Goal: Information Seeking & Learning: Learn about a topic

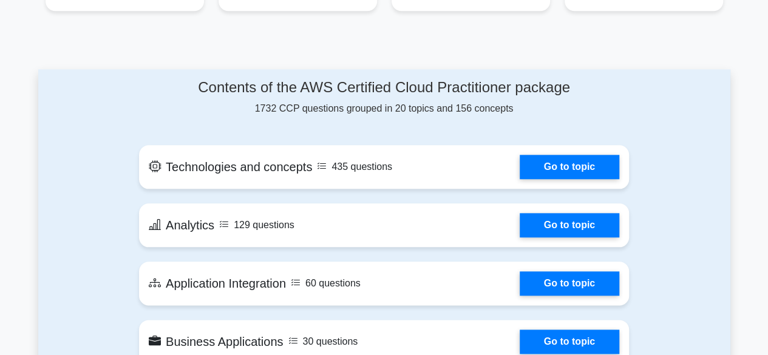
scroll to position [607, 0]
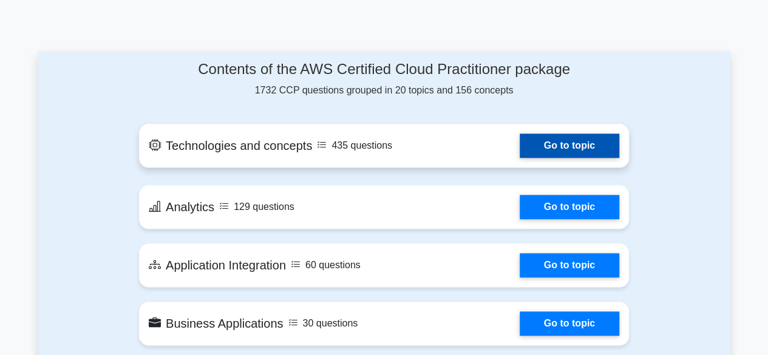
click at [519, 150] on link "Go to topic" at bounding box center [569, 145] width 100 height 24
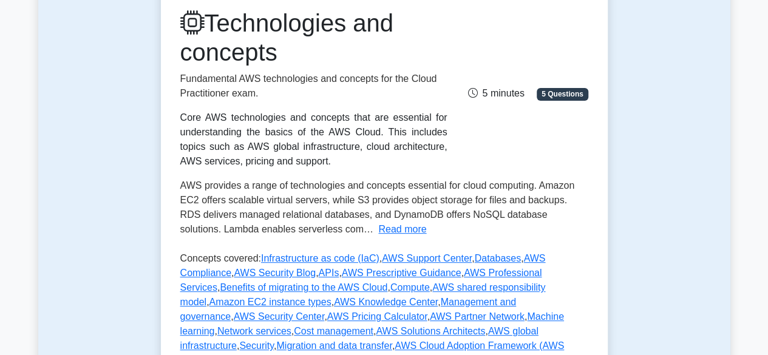
scroll to position [121, 0]
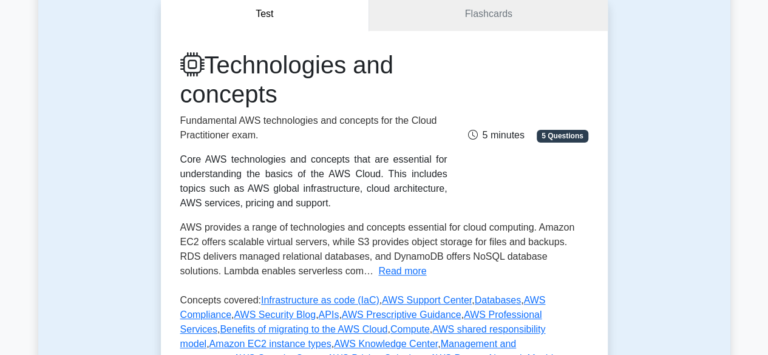
click at [356, 15] on button "Test" at bounding box center [265, 14] width 209 height 35
click at [373, 22] on link "Flashcards" at bounding box center [488, 14] width 238 height 35
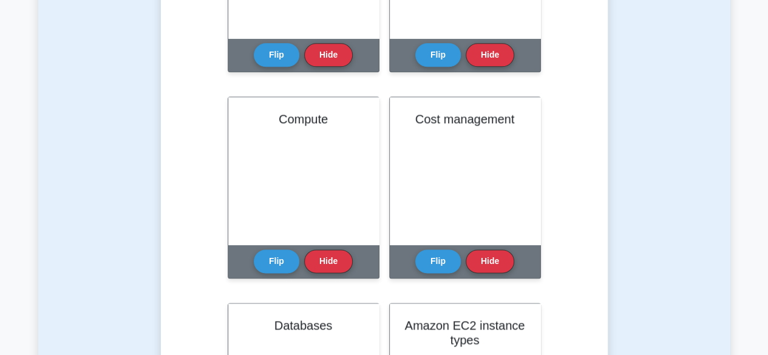
scroll to position [607, 0]
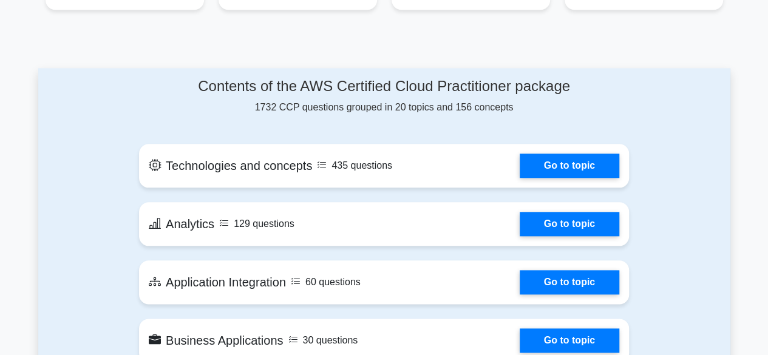
scroll to position [607, 0]
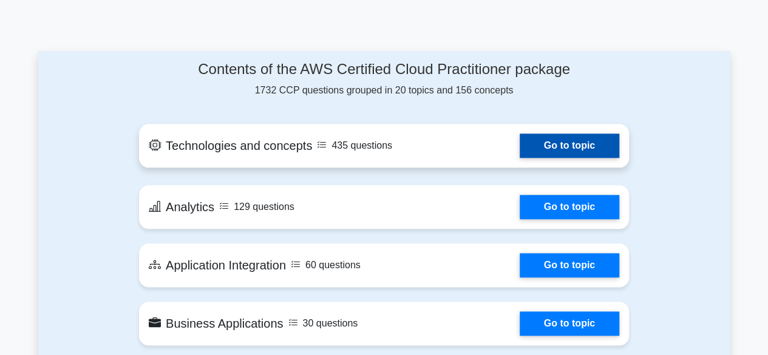
click at [519, 147] on link "Go to topic" at bounding box center [569, 145] width 100 height 24
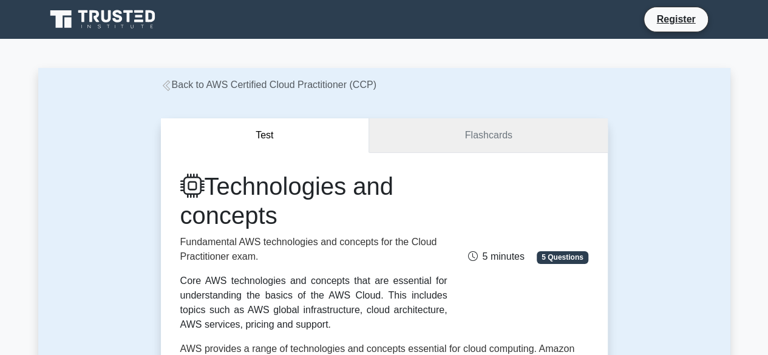
click at [426, 132] on link "Flashcards" at bounding box center [488, 135] width 238 height 35
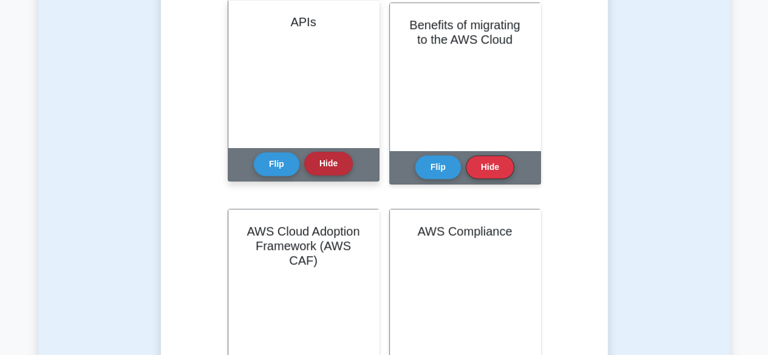
scroll to position [182, 0]
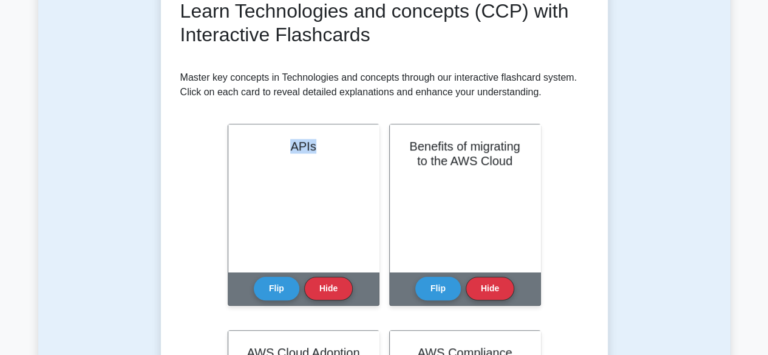
drag, startPoint x: 261, startPoint y: 144, endPoint x: 205, endPoint y: 150, distance: 56.2
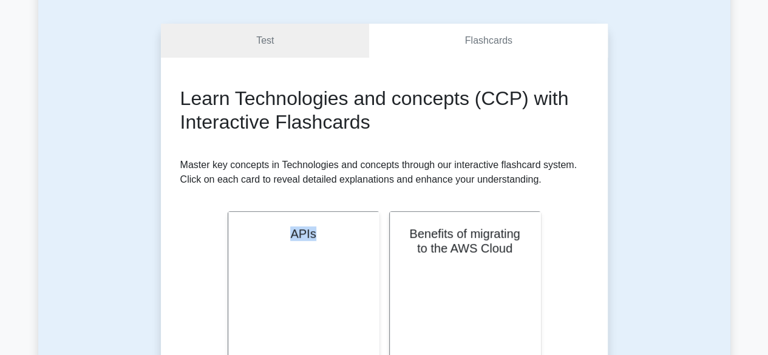
scroll to position [61, 0]
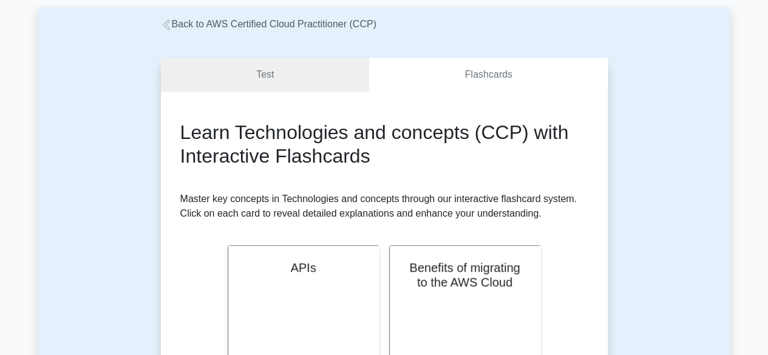
click at [411, 151] on h2 "Learn Technologies and concepts (CCP) with Interactive Flashcards" at bounding box center [384, 144] width 408 height 47
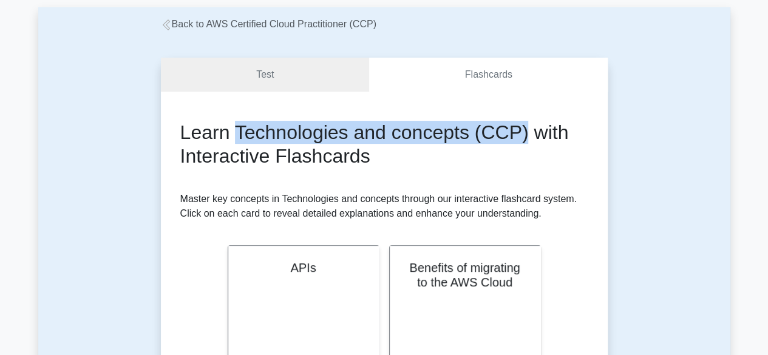
drag, startPoint x: 234, startPoint y: 133, endPoint x: 523, endPoint y: 141, distance: 289.0
click at [523, 141] on h2 "Learn Technologies and concepts (CCP) with Interactive Flashcards" at bounding box center [384, 144] width 408 height 47
copy h2 "Technologies and concepts (CCP)"
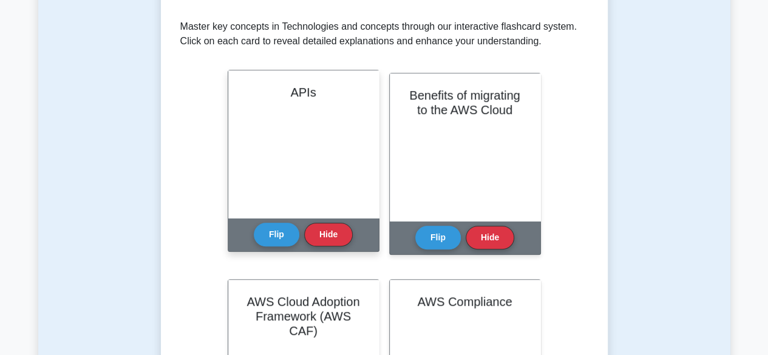
scroll to position [182, 0]
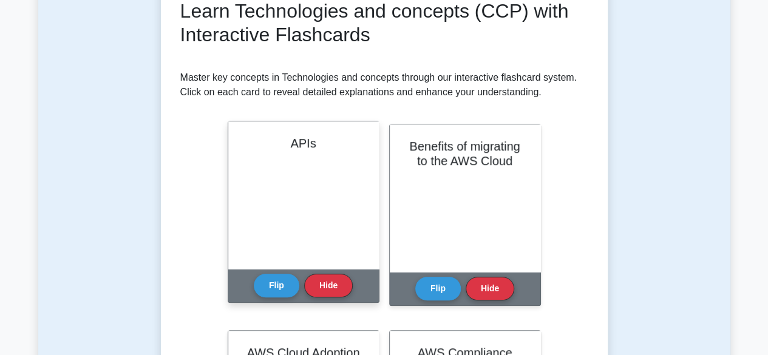
click at [319, 149] on h2 "APIs" at bounding box center [303, 143] width 121 height 15
drag, startPoint x: 291, startPoint y: 135, endPoint x: 333, endPoint y: 140, distance: 42.1
click at [333, 140] on h2 "APIs" at bounding box center [303, 143] width 121 height 15
copy h2 "APIs"
click at [281, 271] on div "Flip Hide" at bounding box center [303, 285] width 99 height 33
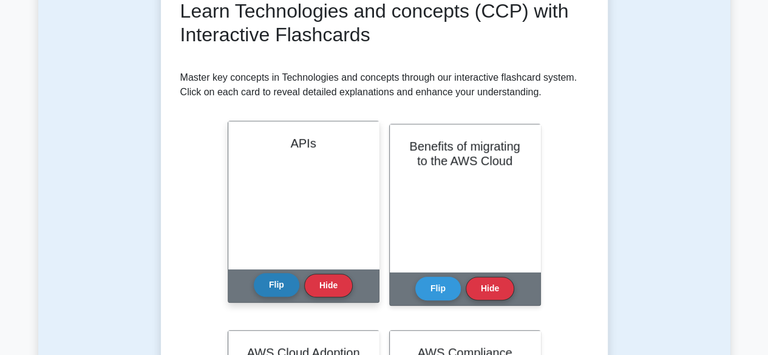
click at [275, 277] on button "Flip" at bounding box center [277, 285] width 46 height 24
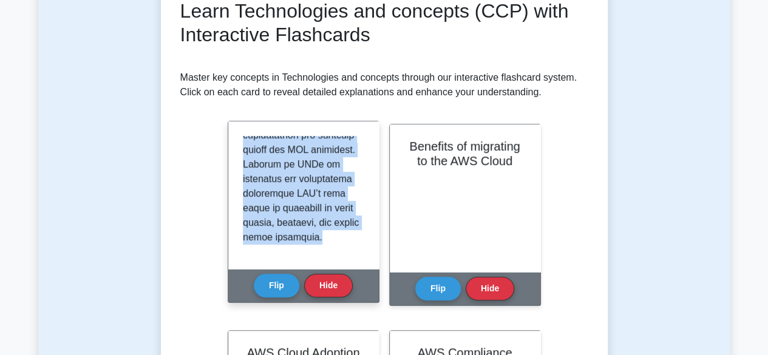
scroll to position [1448, 0]
drag, startPoint x: 238, startPoint y: 132, endPoint x: 343, endPoint y: 253, distance: 160.4
click at [343, 253] on div at bounding box center [303, 194] width 150 height 147
copy p "An Application Programming Interface (API) is a set of rules and protocols that…"
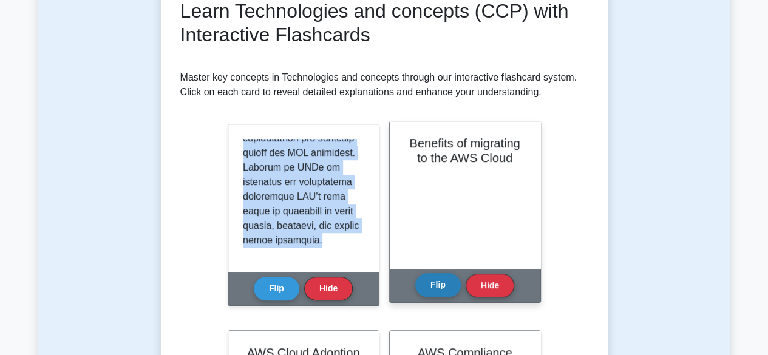
click at [428, 288] on button "Flip" at bounding box center [438, 285] width 46 height 24
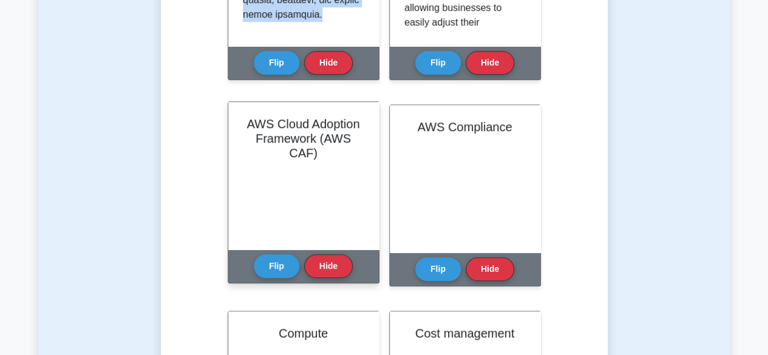
scroll to position [425, 0]
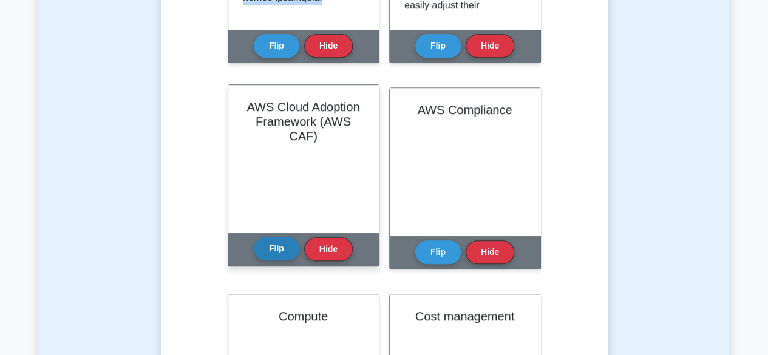
click at [280, 248] on button "Flip" at bounding box center [277, 249] width 46 height 24
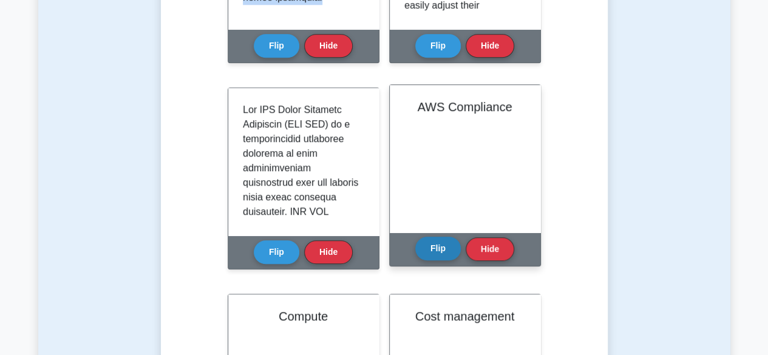
click at [434, 252] on button "Flip" at bounding box center [438, 249] width 46 height 24
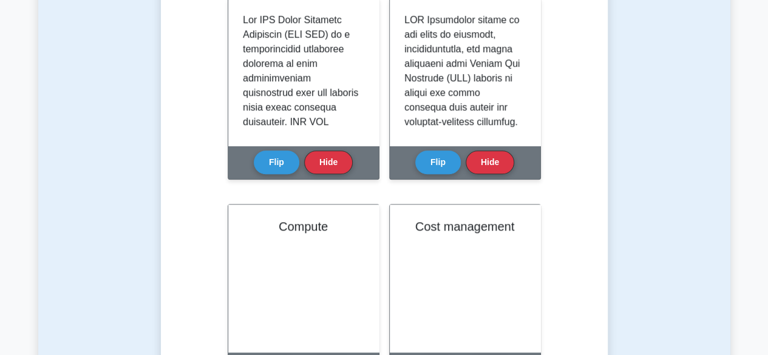
scroll to position [607, 0]
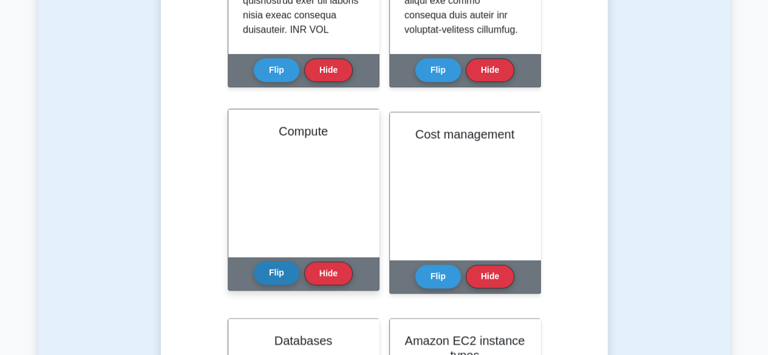
click at [279, 274] on button "Flip" at bounding box center [277, 273] width 46 height 24
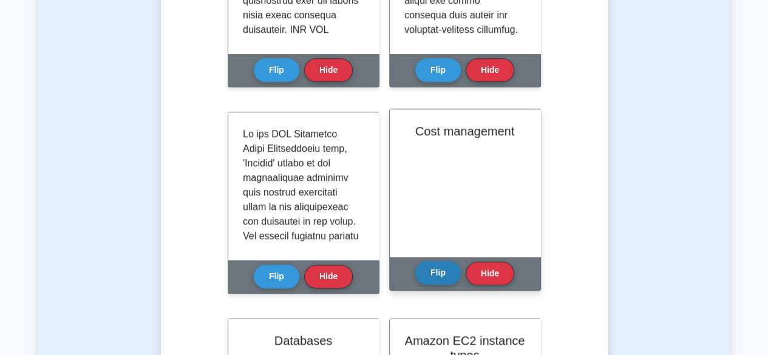
click at [436, 277] on button "Flip" at bounding box center [438, 273] width 46 height 24
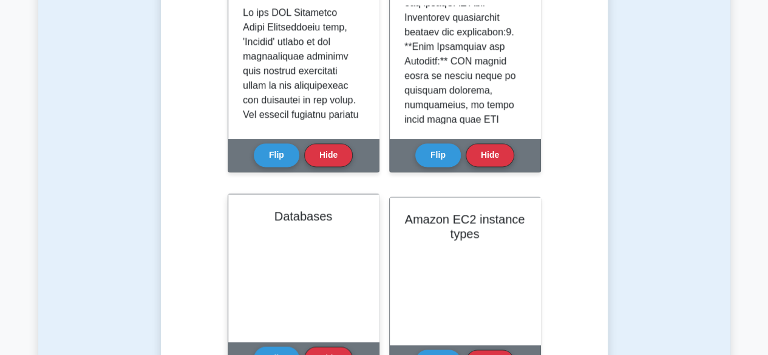
scroll to position [850, 0]
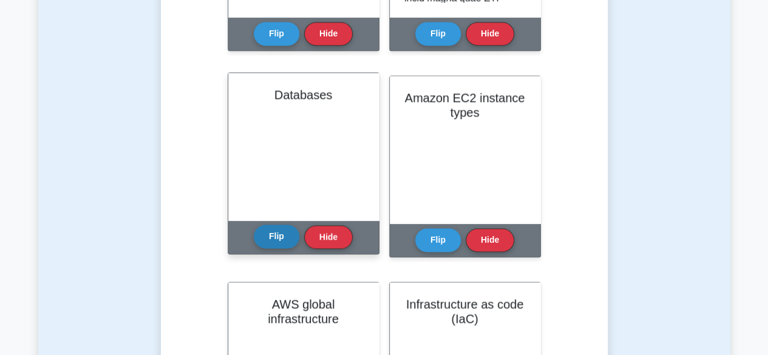
click at [259, 231] on button "Flip" at bounding box center [277, 237] width 46 height 24
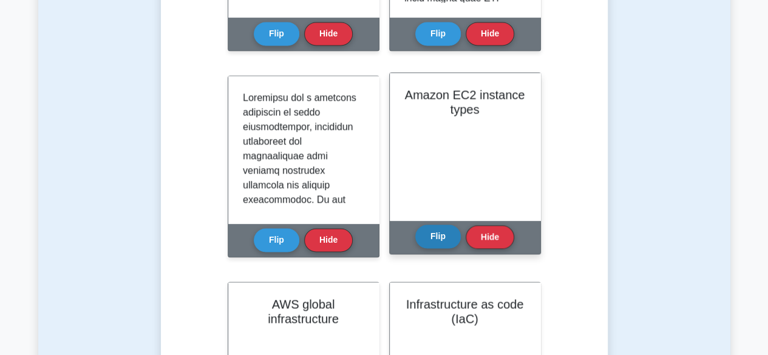
click at [428, 241] on button "Flip" at bounding box center [438, 237] width 46 height 24
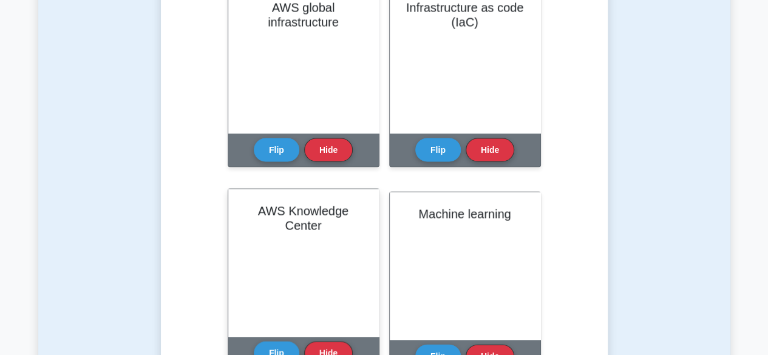
scroll to position [1153, 0]
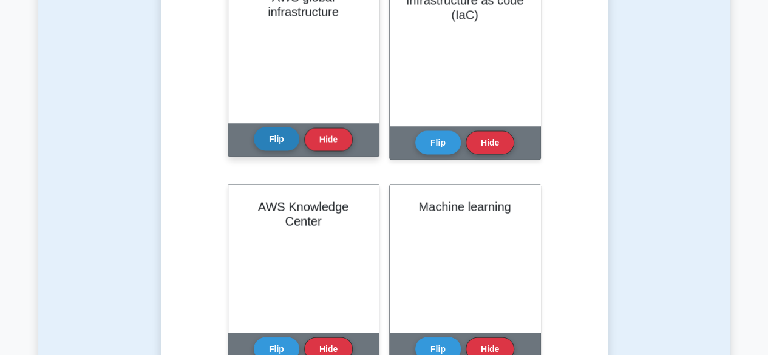
click at [276, 149] on button "Flip" at bounding box center [277, 139] width 46 height 24
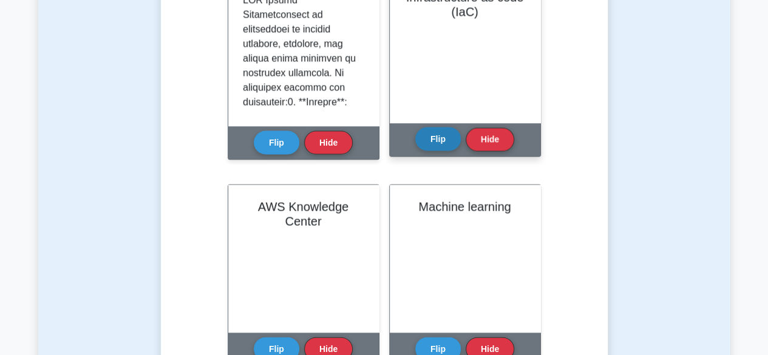
click at [442, 138] on button "Flip" at bounding box center [438, 139] width 46 height 24
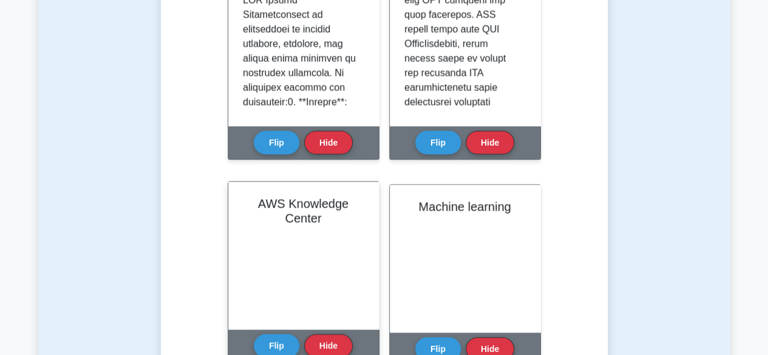
scroll to position [1335, 0]
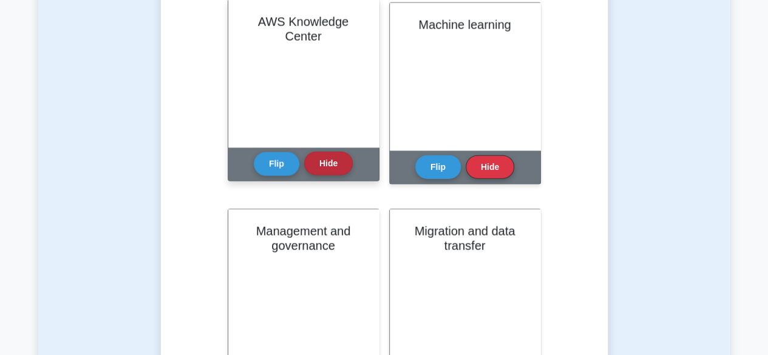
drag, startPoint x: 275, startPoint y: 168, endPoint x: 342, endPoint y: 167, distance: 67.4
click at [275, 167] on button "Flip" at bounding box center [277, 164] width 46 height 24
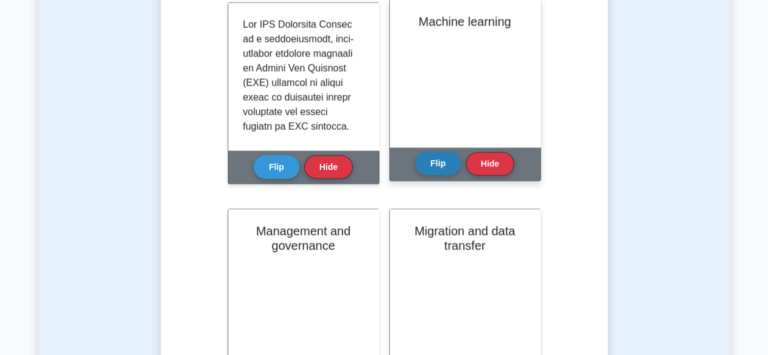
click at [432, 167] on button "Flip" at bounding box center [438, 164] width 46 height 24
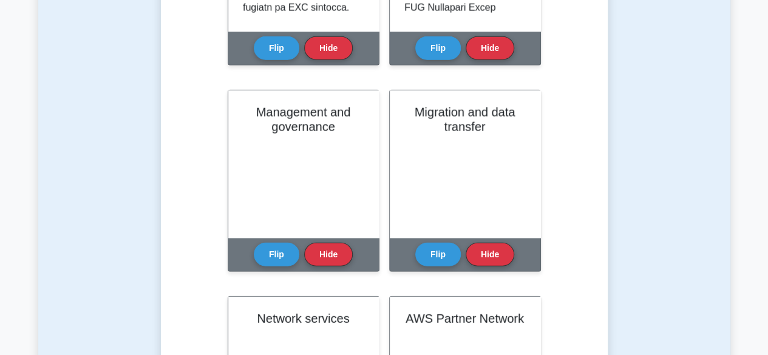
scroll to position [1638, 0]
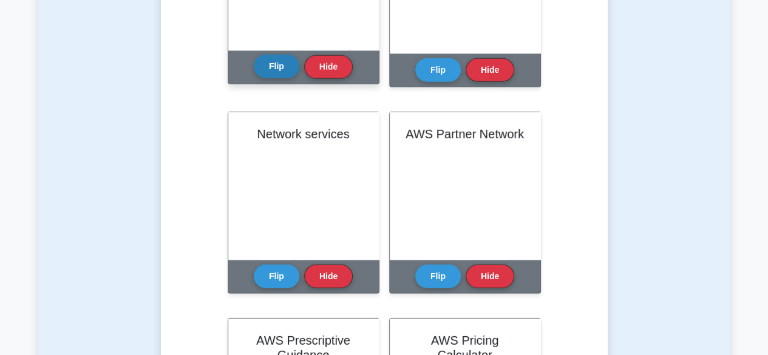
click at [269, 67] on button "Flip" at bounding box center [277, 67] width 46 height 24
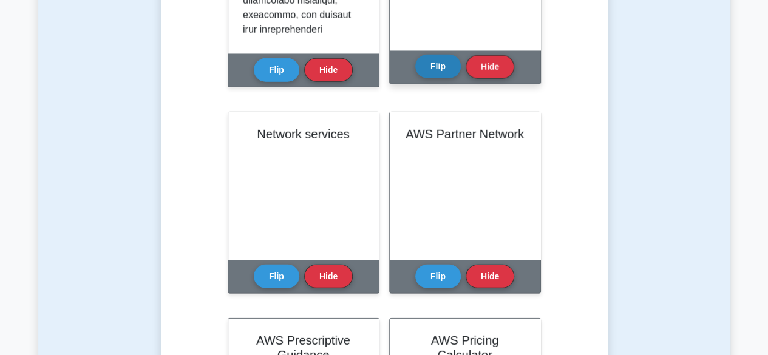
click at [439, 69] on button "Flip" at bounding box center [438, 67] width 46 height 24
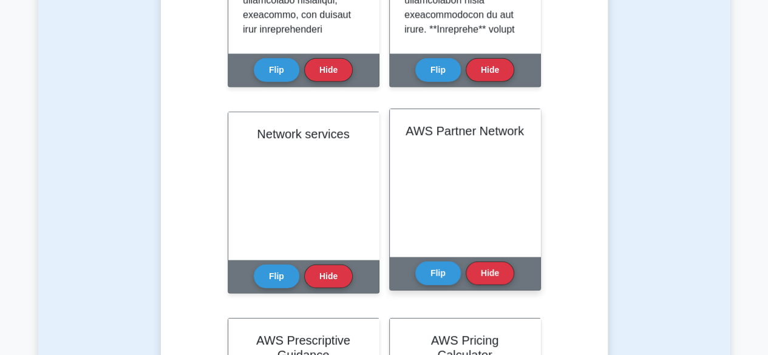
drag, startPoint x: 261, startPoint y: 272, endPoint x: 394, endPoint y: 265, distance: 133.7
click at [261, 272] on button "Flip" at bounding box center [277, 277] width 46 height 24
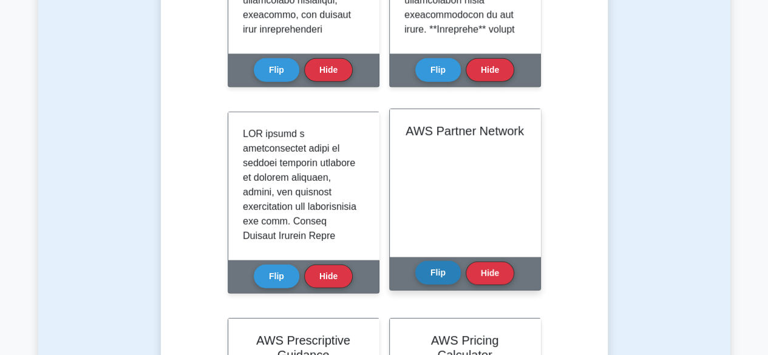
click at [428, 275] on button "Flip" at bounding box center [438, 273] width 46 height 24
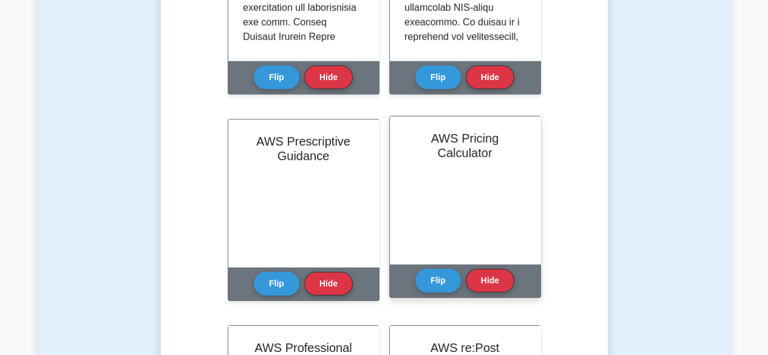
scroll to position [1942, 0]
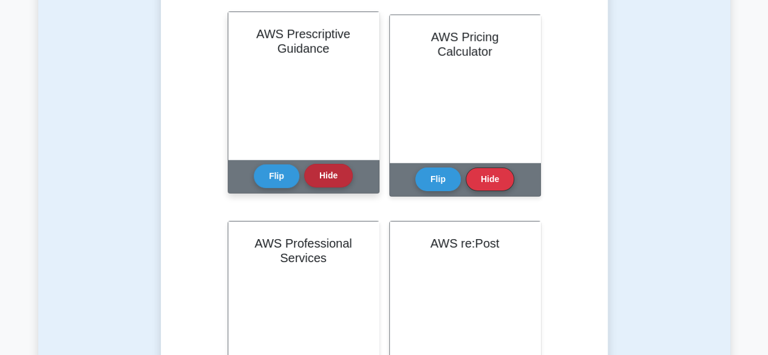
drag, startPoint x: 262, startPoint y: 180, endPoint x: 309, endPoint y: 175, distance: 48.2
click at [264, 178] on button "Flip" at bounding box center [277, 176] width 46 height 24
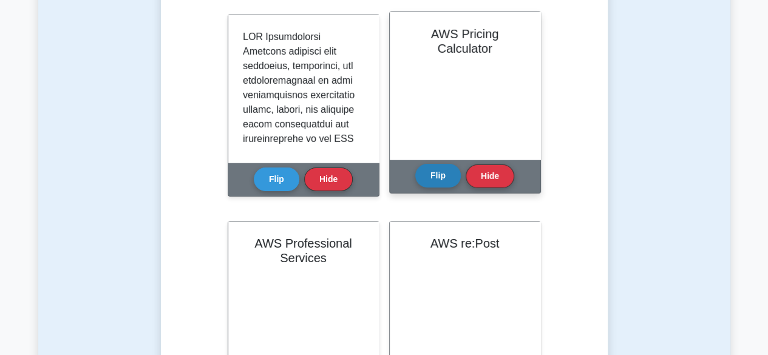
click at [444, 179] on button "Flip" at bounding box center [438, 176] width 46 height 24
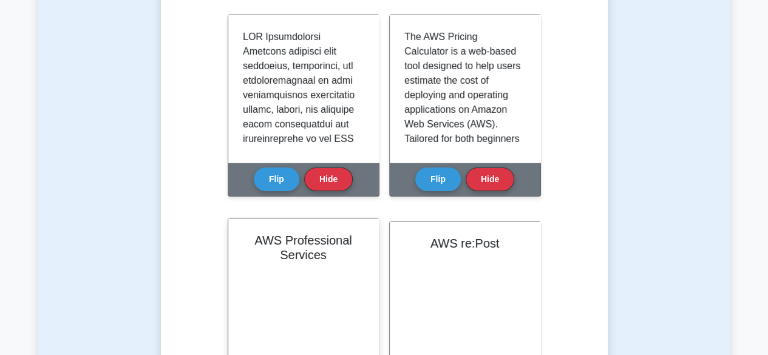
scroll to position [2306, 0]
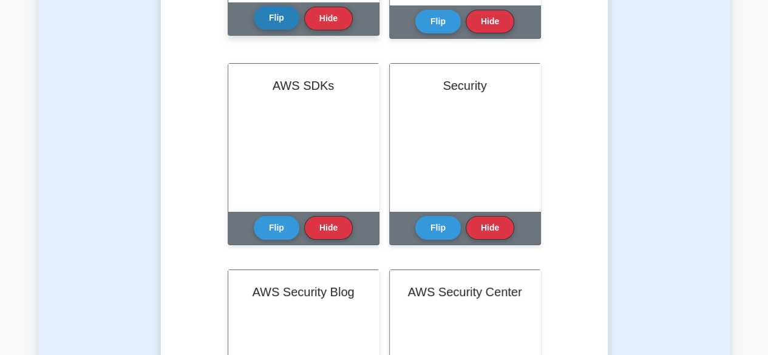
click at [279, 26] on button "Flip" at bounding box center [277, 18] width 46 height 24
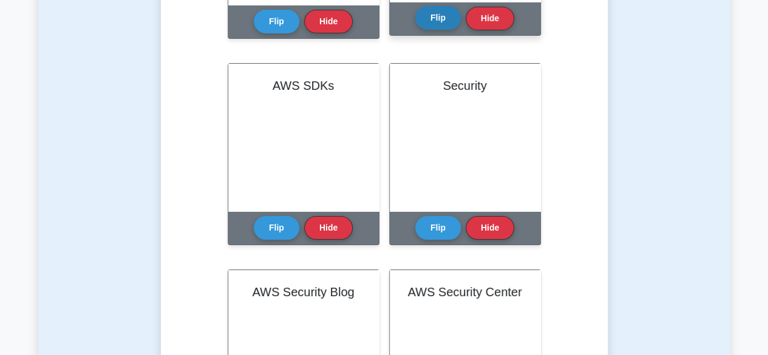
click at [435, 27] on button "Flip" at bounding box center [438, 18] width 46 height 24
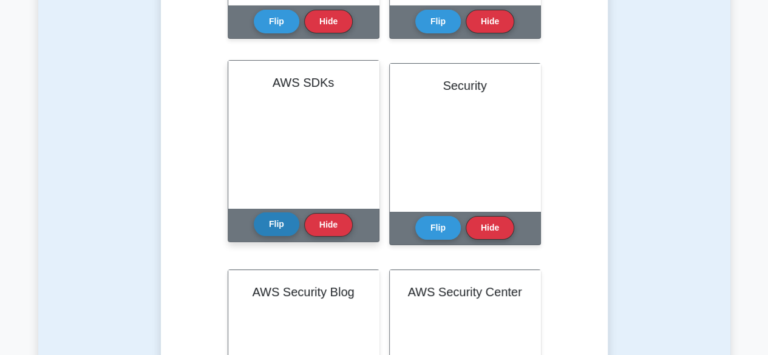
click at [271, 220] on button "Flip" at bounding box center [277, 224] width 46 height 24
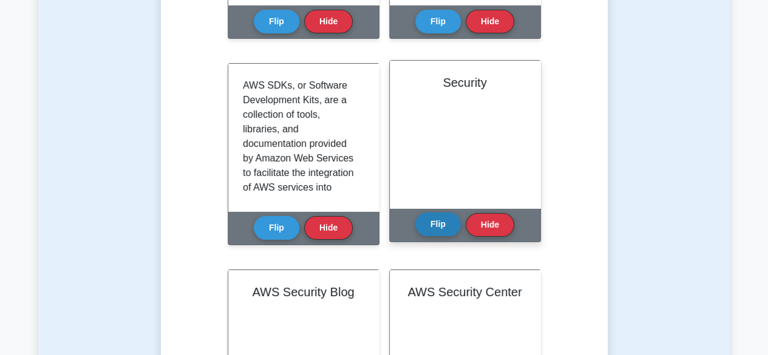
click at [454, 224] on button "Flip" at bounding box center [438, 224] width 46 height 24
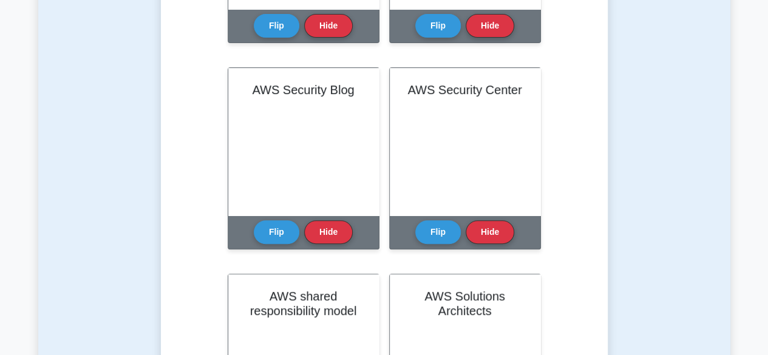
scroll to position [2549, 0]
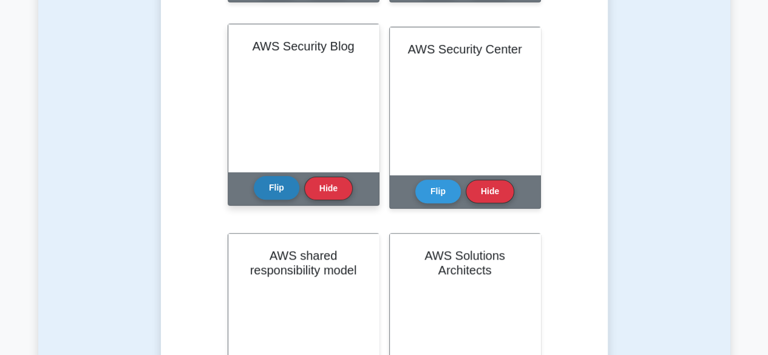
click at [279, 185] on button "Flip" at bounding box center [277, 188] width 46 height 24
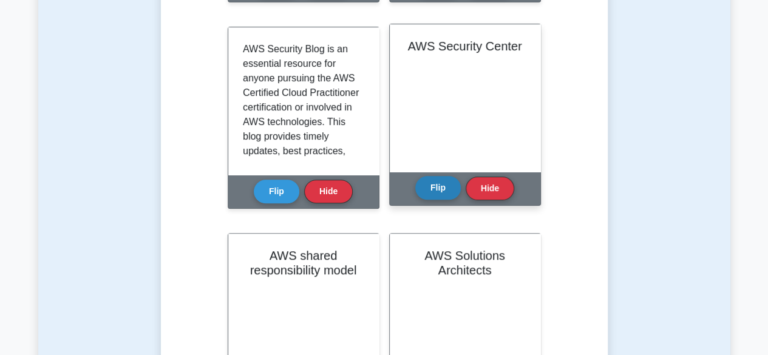
click at [444, 191] on button "Flip" at bounding box center [438, 188] width 46 height 24
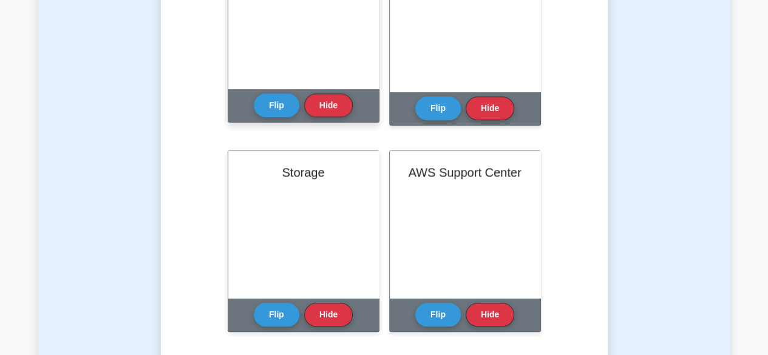
scroll to position [2852, 0]
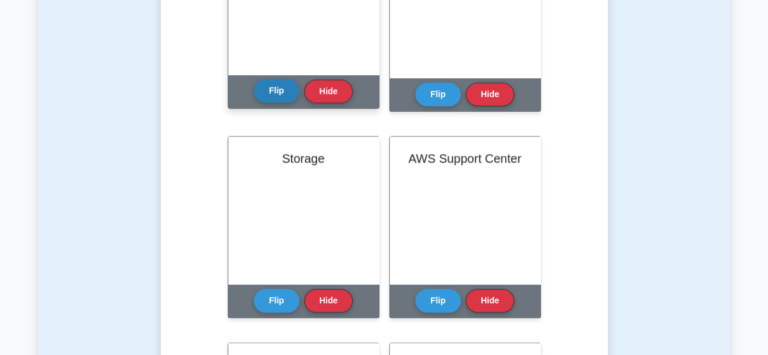
click at [258, 93] on button "Flip" at bounding box center [277, 91] width 46 height 24
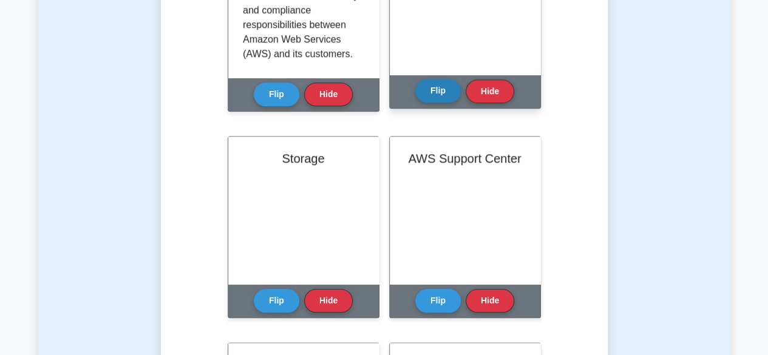
click at [434, 94] on button "Flip" at bounding box center [438, 91] width 46 height 24
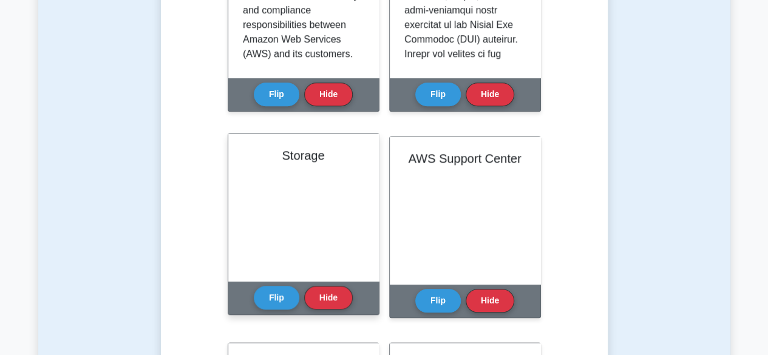
drag, startPoint x: 272, startPoint y: 306, endPoint x: 302, endPoint y: 302, distance: 30.6
click at [277, 305] on button "Flip" at bounding box center [277, 298] width 46 height 24
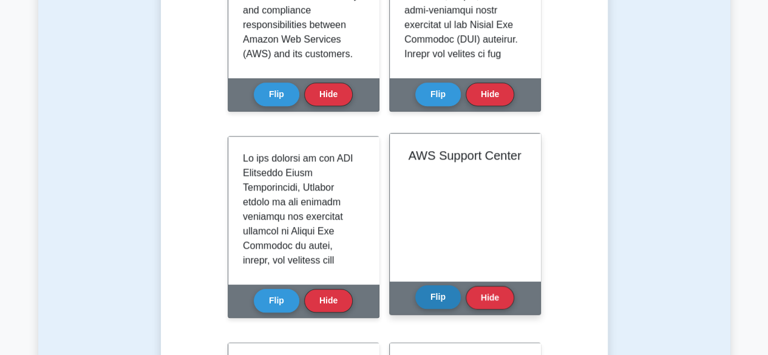
click at [454, 299] on button "Flip" at bounding box center [438, 297] width 46 height 24
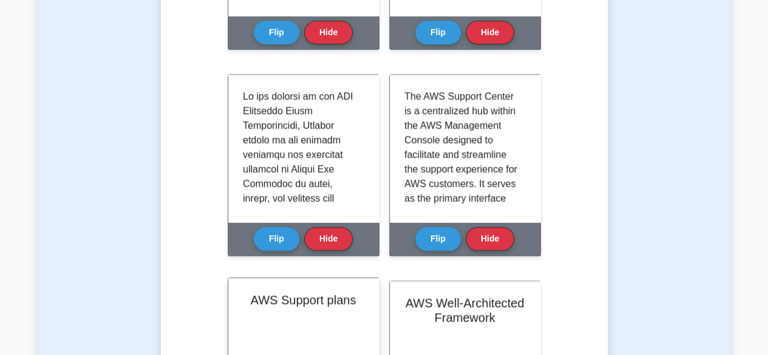
scroll to position [3034, 0]
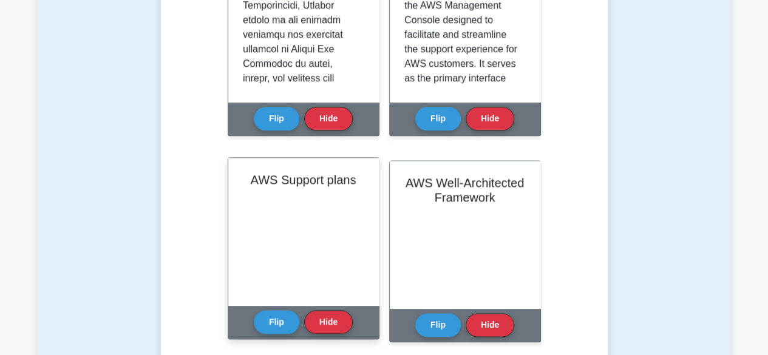
click at [269, 307] on div "Flip Hide" at bounding box center [303, 321] width 99 height 33
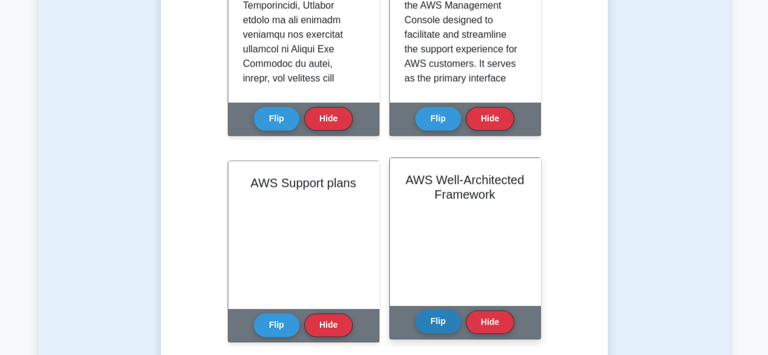
click at [431, 319] on button "Flip" at bounding box center [438, 321] width 46 height 24
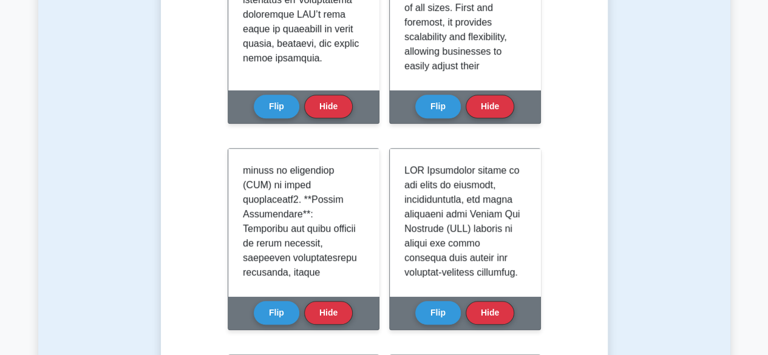
scroll to position [182, 0]
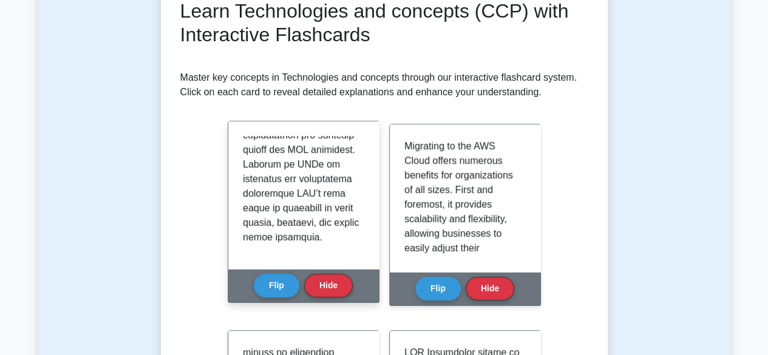
drag, startPoint x: 217, startPoint y: 113, endPoint x: 323, endPoint y: 144, distance: 109.9
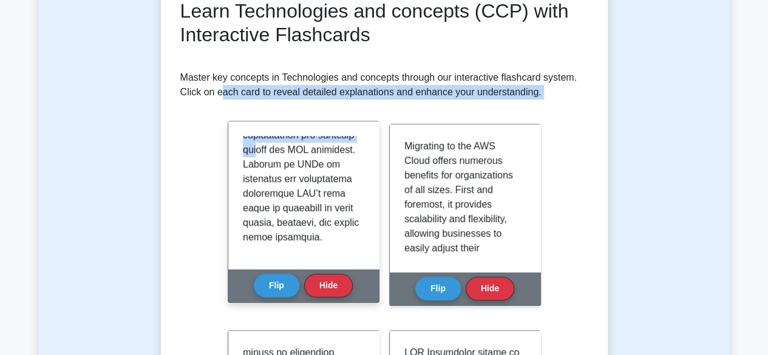
drag, startPoint x: 220, startPoint y: 106, endPoint x: 257, endPoint y: 140, distance: 50.2
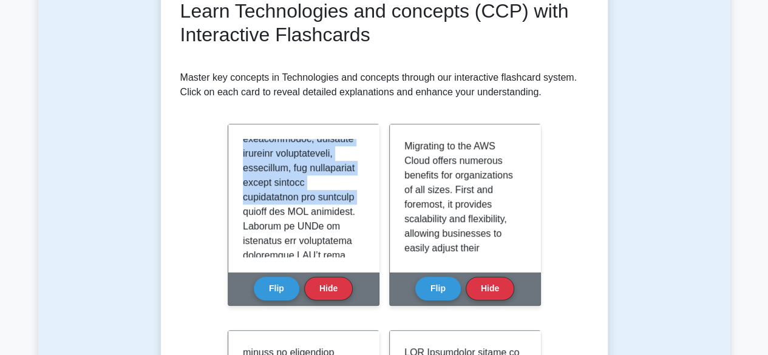
scroll to position [1312, 0]
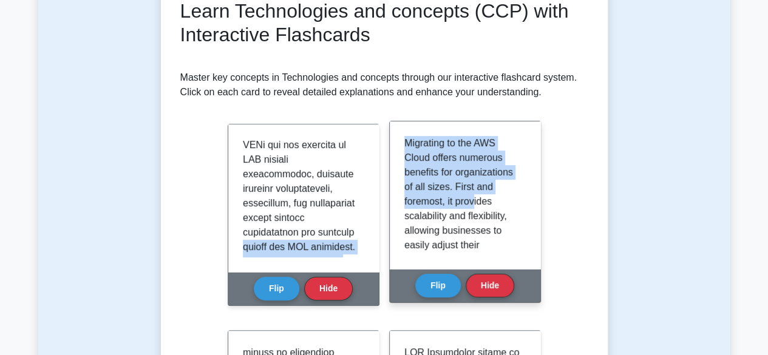
drag, startPoint x: 261, startPoint y: 134, endPoint x: 474, endPoint y: 207, distance: 225.1
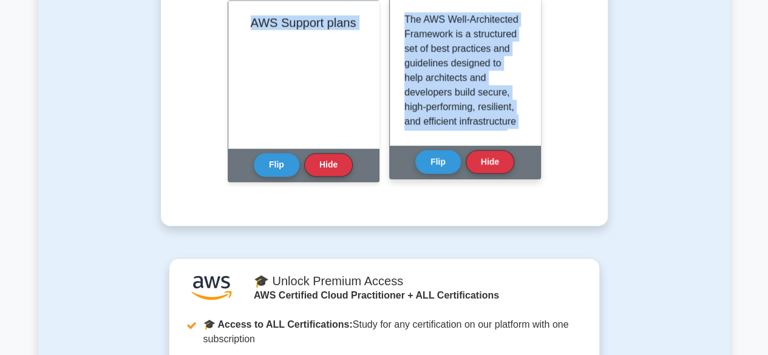
scroll to position [3229, 0]
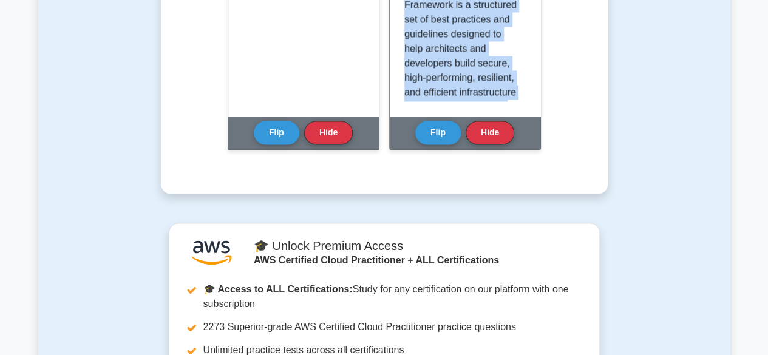
drag, startPoint x: 225, startPoint y: 122, endPoint x: 542, endPoint y: 212, distance: 329.8
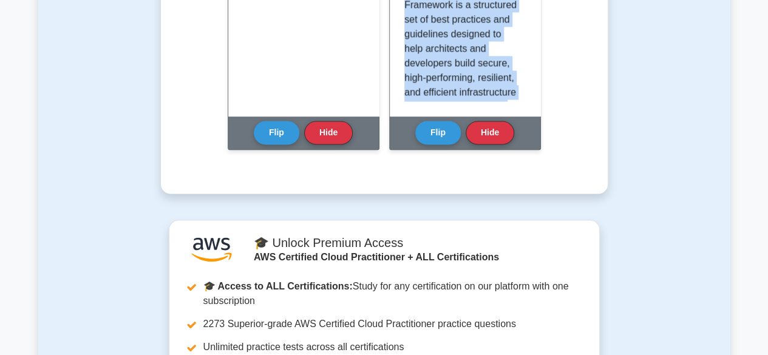
copy div "APIs An Application Programming Interface (API) is a set of rules and protocols…"
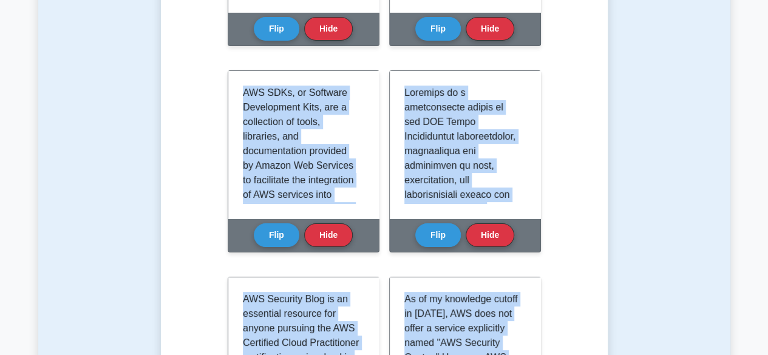
scroll to position [2076, 0]
